Goal: Transaction & Acquisition: Purchase product/service

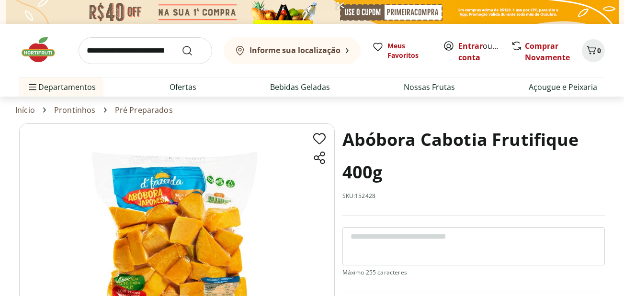
scroll to position [96, 0]
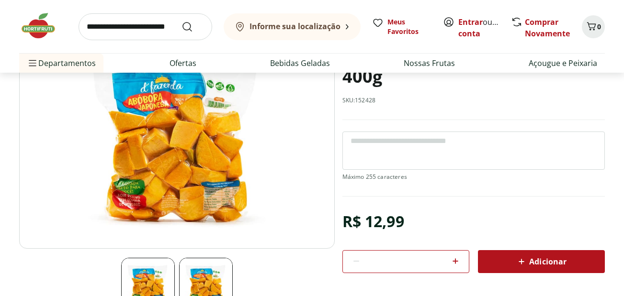
click at [160, 106] on img at bounding box center [176, 138] width 315 height 221
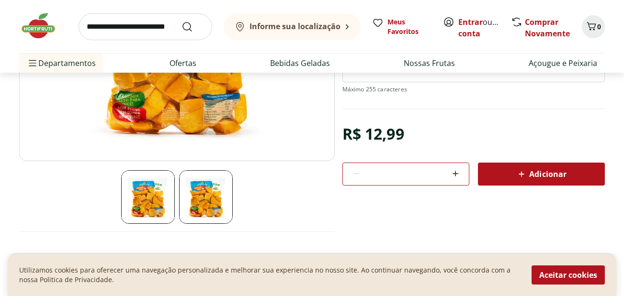
scroll to position [287, 0]
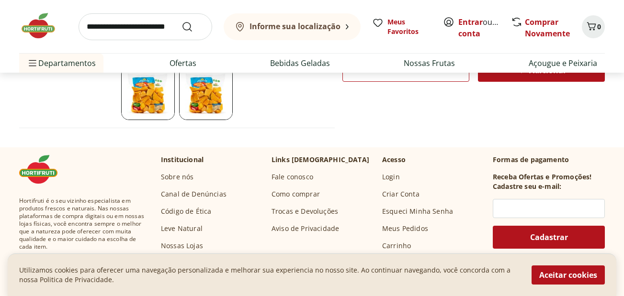
click at [40, 172] on img at bounding box center [43, 169] width 48 height 29
